Goal: Information Seeking & Learning: Check status

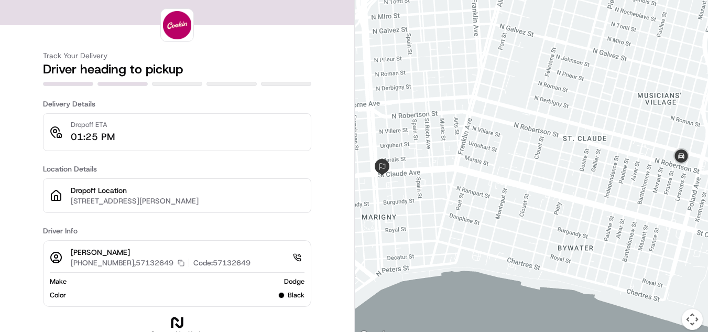
scroll to position [10, 0]
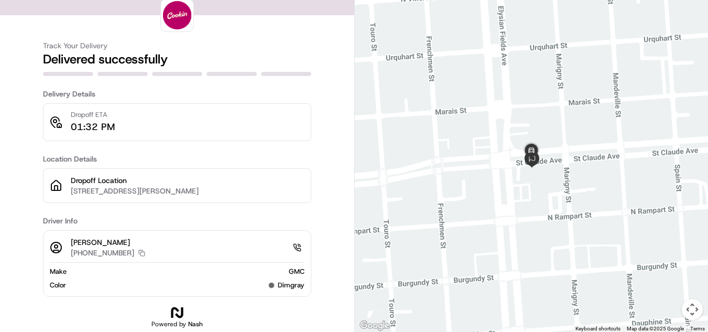
scroll to position [10, 0]
click at [182, 7] on img at bounding box center [177, 15] width 28 height 28
